Goal: Task Accomplishment & Management: Manage account settings

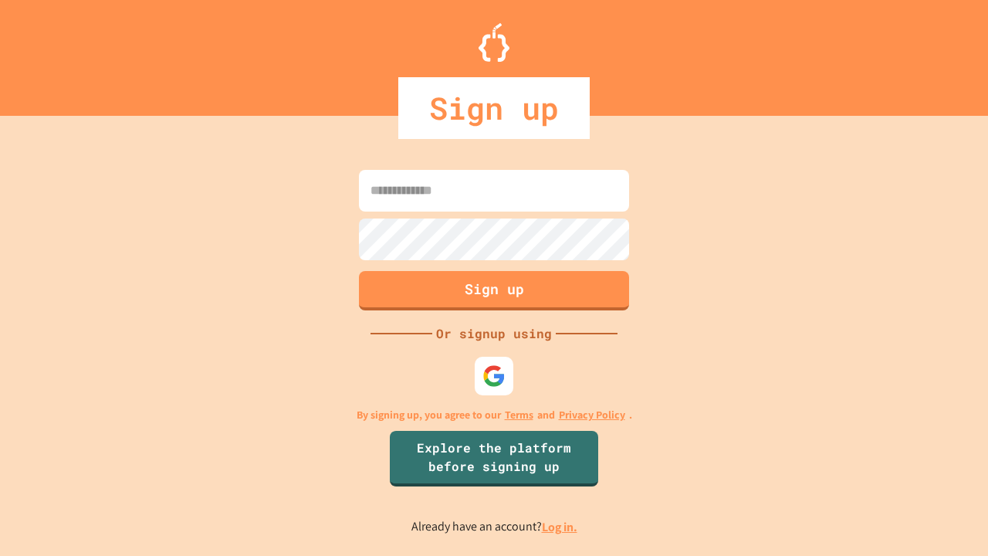
click at [560, 526] on link "Log in." at bounding box center [559, 527] width 35 height 16
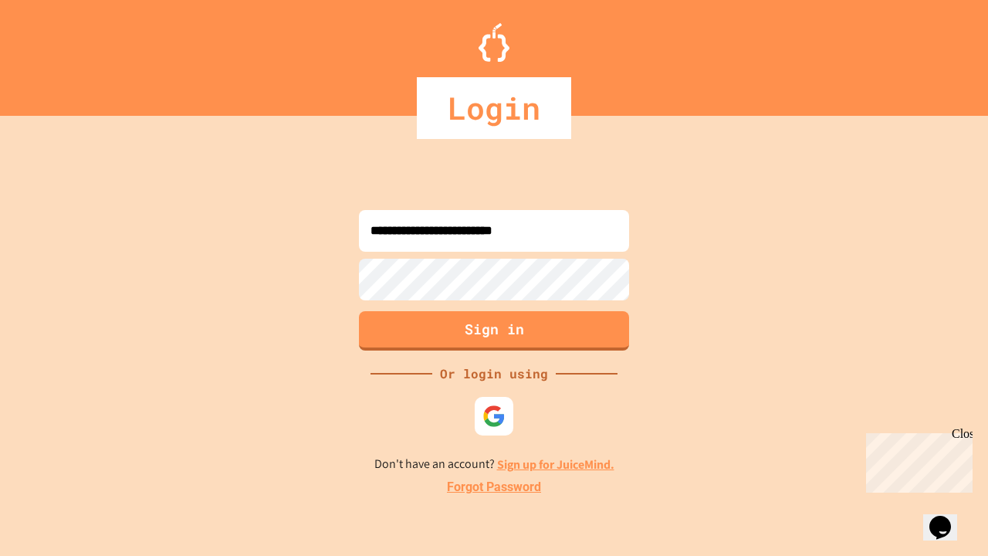
type input "**********"
